Goal: Task Accomplishment & Management: Complete application form

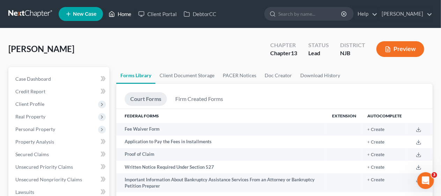
click at [124, 12] on link "Home" at bounding box center [120, 14] width 30 height 13
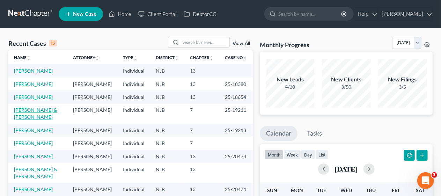
click at [38, 120] on link "[PERSON_NAME] & [PERSON_NAME]" at bounding box center [35, 113] width 43 height 13
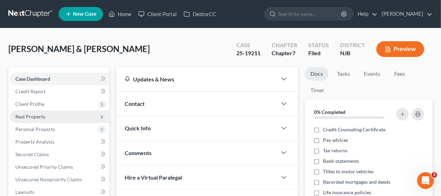
scroll to position [35, 0]
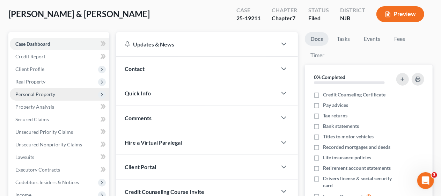
click at [66, 92] on span "Personal Property" at bounding box center [60, 94] width 100 height 13
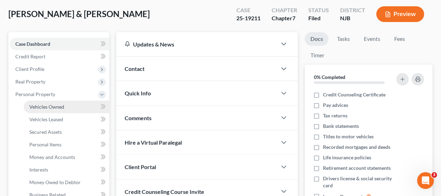
click at [64, 105] on span "Vehicles Owned" at bounding box center [46, 107] width 35 height 6
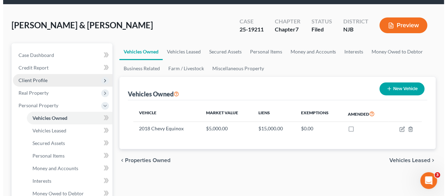
scroll to position [35, 0]
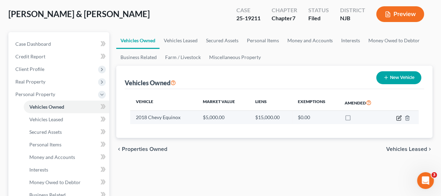
click at [397, 117] on icon "button" at bounding box center [399, 118] width 4 height 4
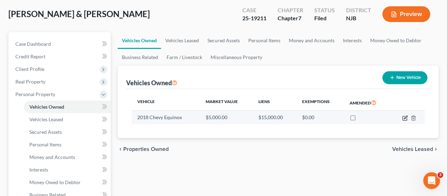
select select "0"
select select "8"
select select "3"
select select "2"
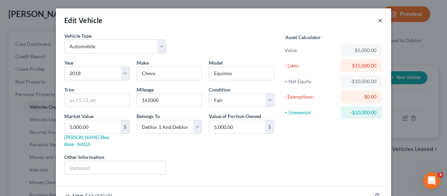
click at [378, 20] on button "×" at bounding box center [380, 20] width 5 height 8
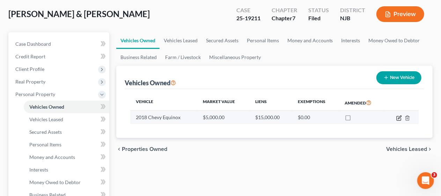
click at [399, 117] on icon "button" at bounding box center [399, 117] width 3 height 3
select select "0"
select select "8"
select select "3"
select select "2"
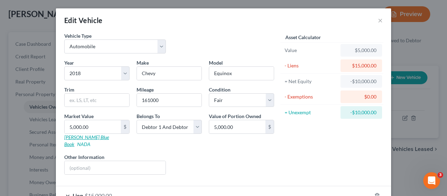
click at [78, 138] on link "[PERSON_NAME] Blue Book" at bounding box center [86, 140] width 45 height 13
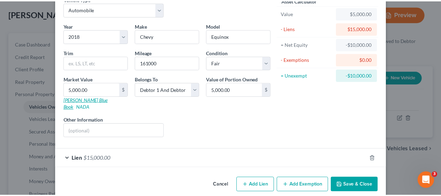
scroll to position [39, 0]
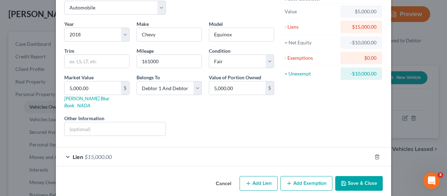
click at [349, 176] on button "Save & Close" at bounding box center [360, 183] width 48 height 15
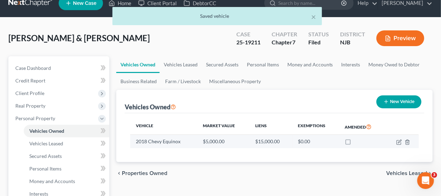
scroll to position [0, 0]
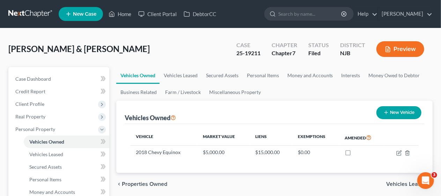
click at [142, 37] on div "[PERSON_NAME] & [PERSON_NAME] Upgraded Case 25-19211 Chapter Chapter 7 Status […" at bounding box center [220, 52] width 425 height 30
click at [129, 13] on link "Home" at bounding box center [120, 14] width 30 height 13
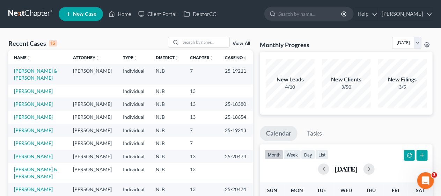
click at [114, 37] on div "Recent Cases 15 View All" at bounding box center [130, 44] width 245 height 14
